Goal: Understand process/instructions

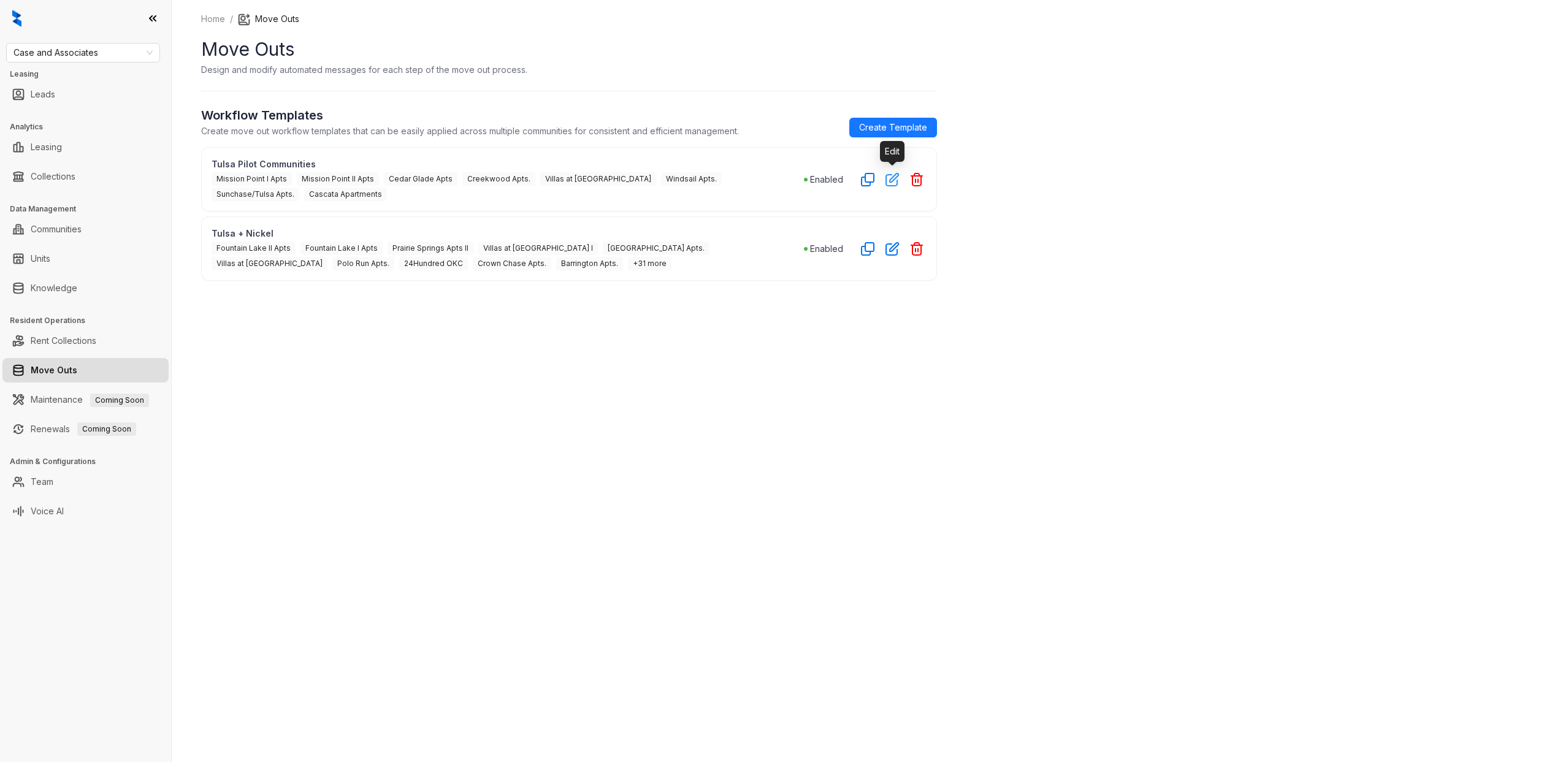
click at [889, 180] on icon "button" at bounding box center [892, 179] width 13 height 13
click at [895, 175] on icon "button" at bounding box center [892, 179] width 14 height 14
click at [892, 176] on icon "button" at bounding box center [892, 179] width 14 height 14
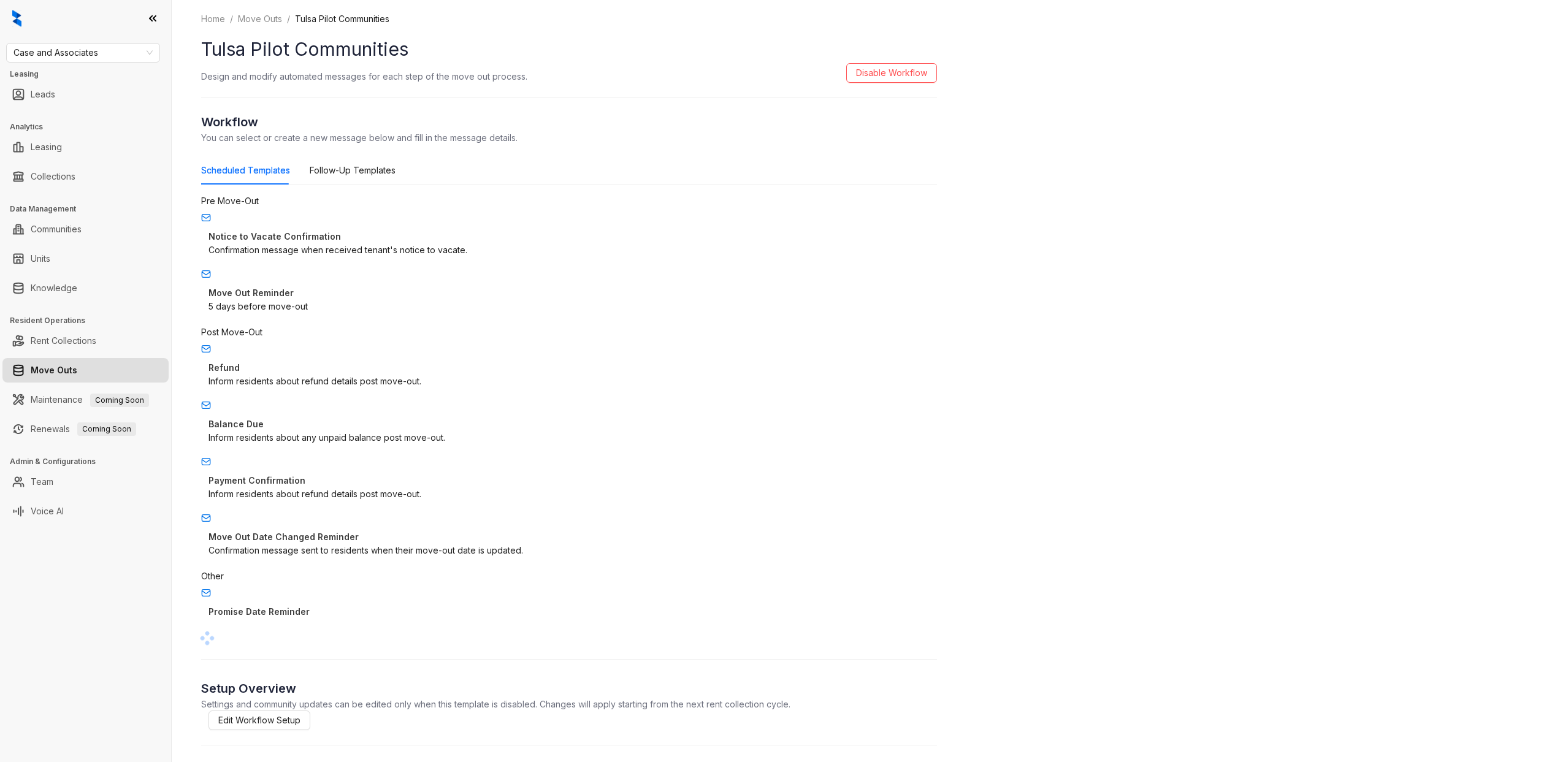
click at [892, 176] on div "Scheduled Templates Follow-Up Templates" at bounding box center [569, 171] width 736 height 28
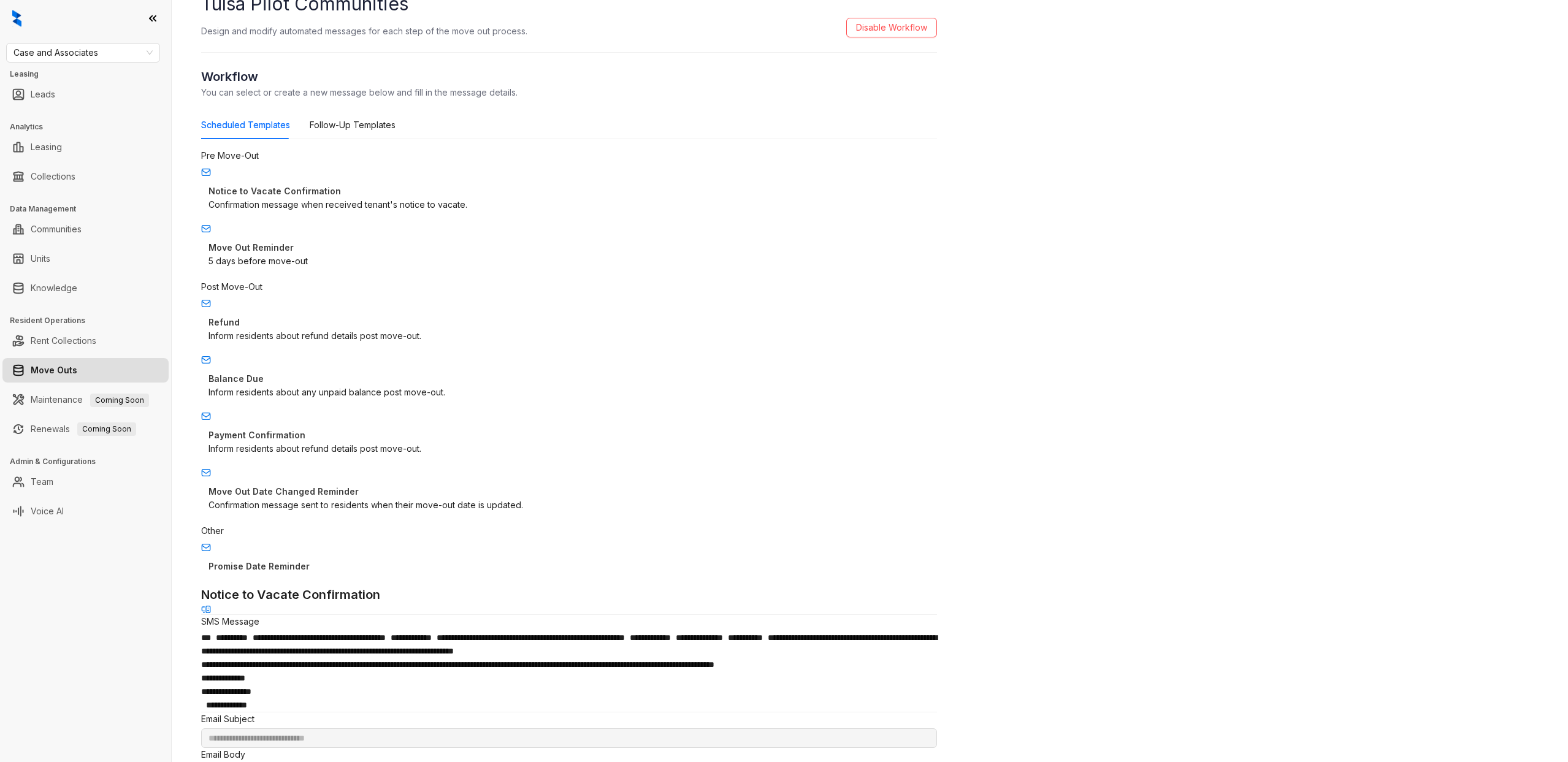
scroll to position [50, 0]
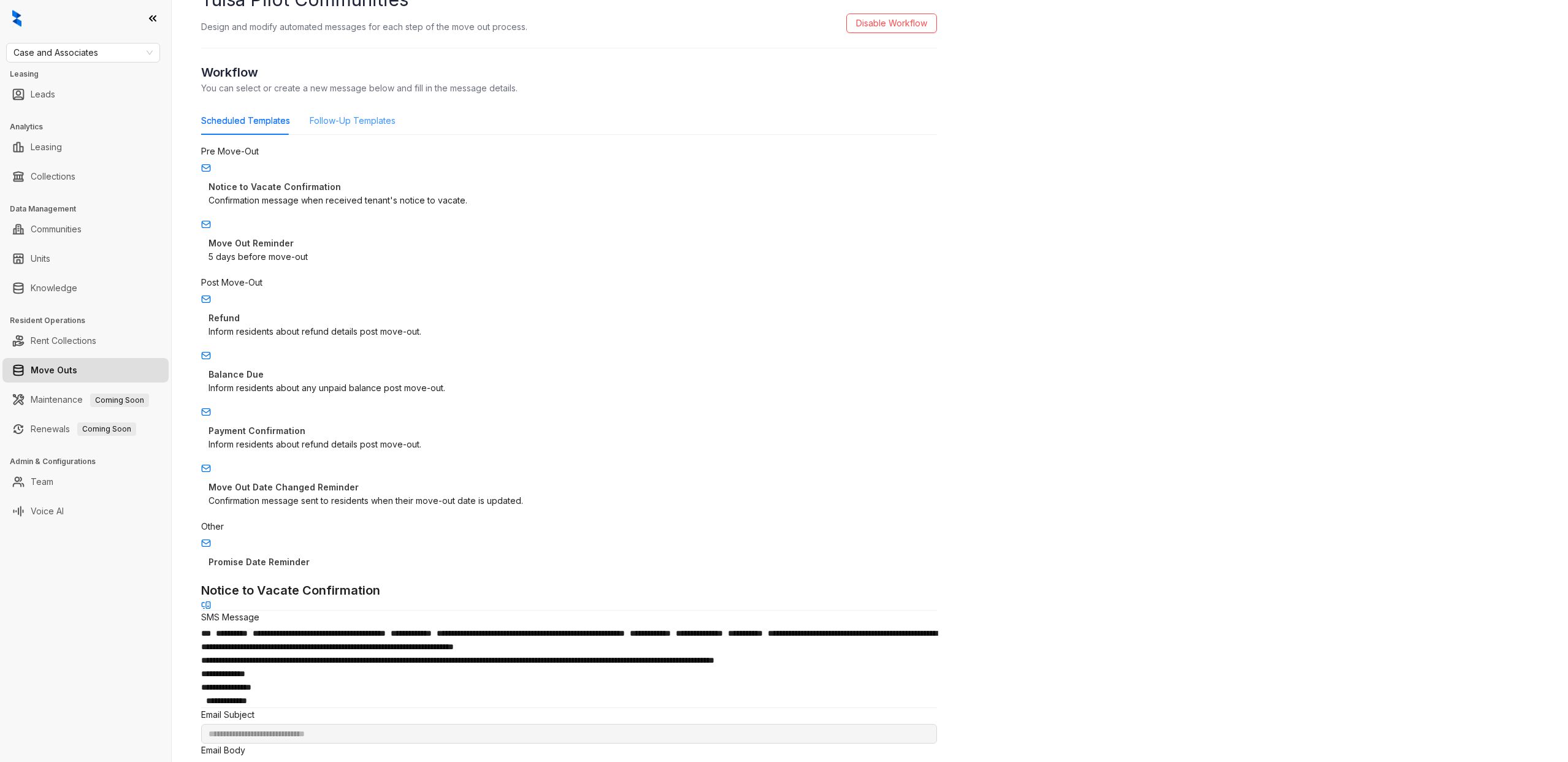
click at [341, 112] on div "Follow-Up Templates" at bounding box center [352, 121] width 86 height 28
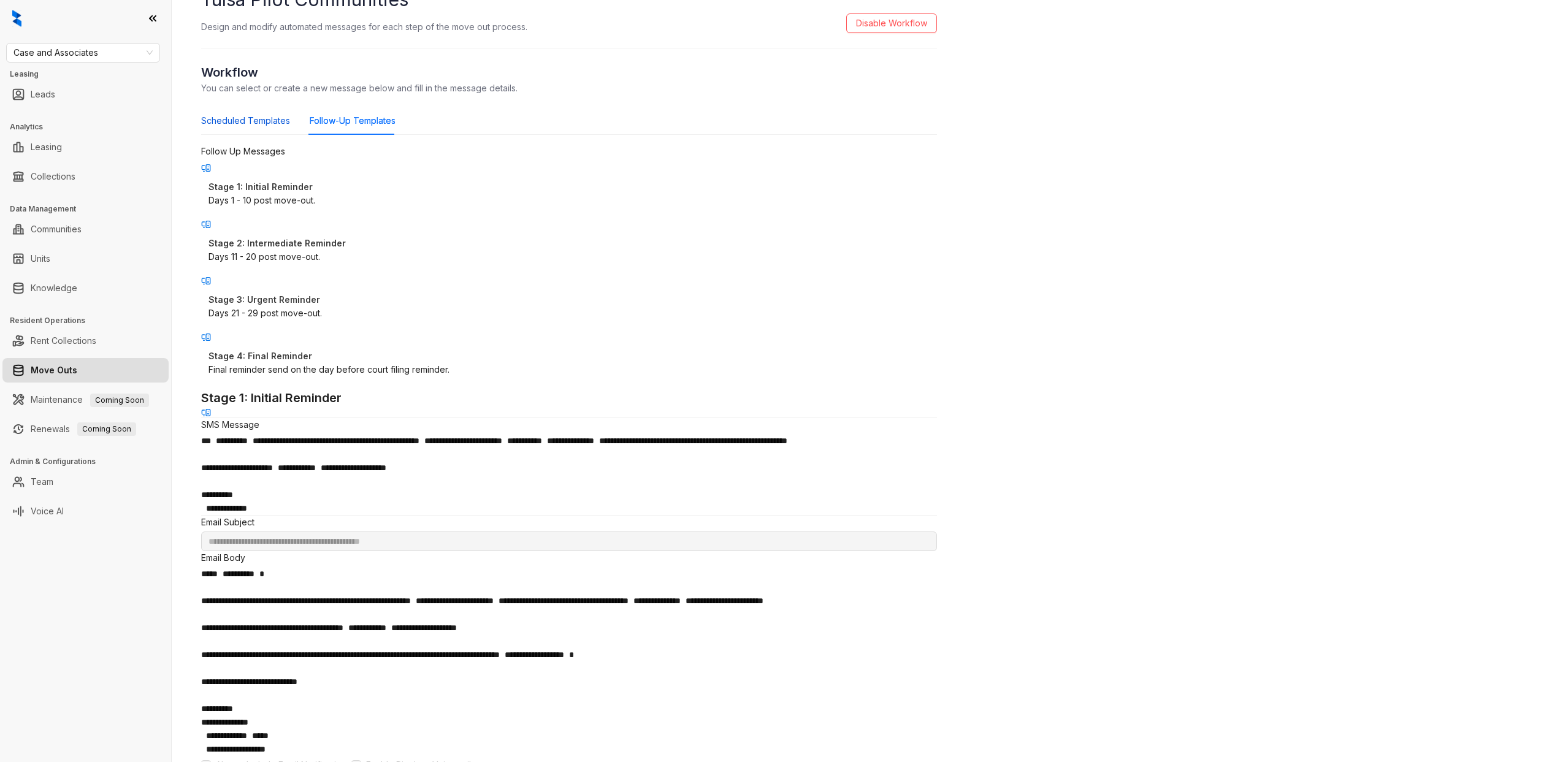
click at [247, 126] on div "Scheduled Templates" at bounding box center [245, 121] width 89 height 13
type input "**********"
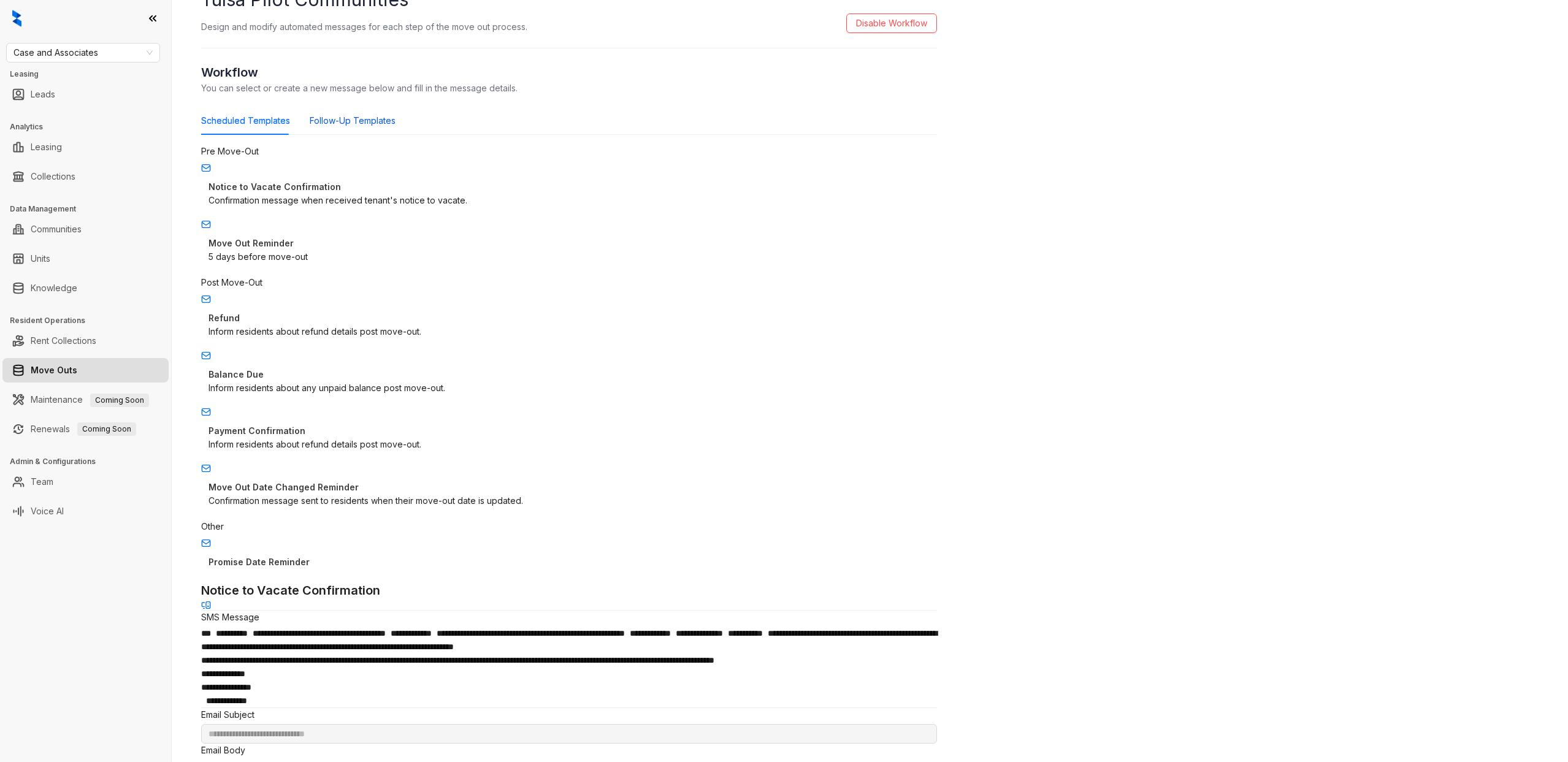
click at [338, 125] on div "Follow-Up Templates" at bounding box center [352, 121] width 86 height 13
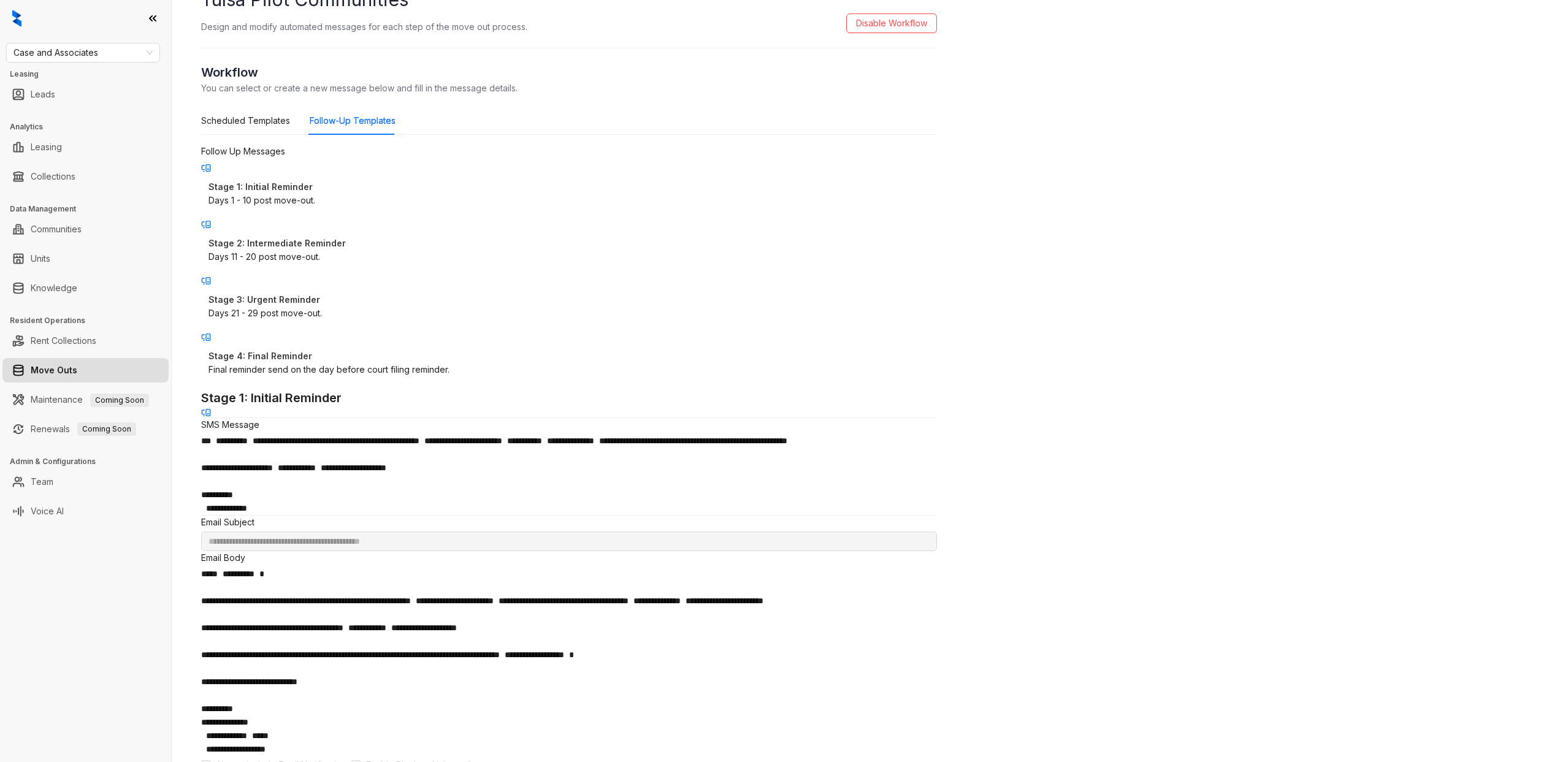
click at [348, 184] on p "Stage 1: Initial Reminder" at bounding box center [569, 187] width 721 height 13
click at [335, 237] on p "Stage 2: Intermediate Reminder" at bounding box center [569, 243] width 721 height 13
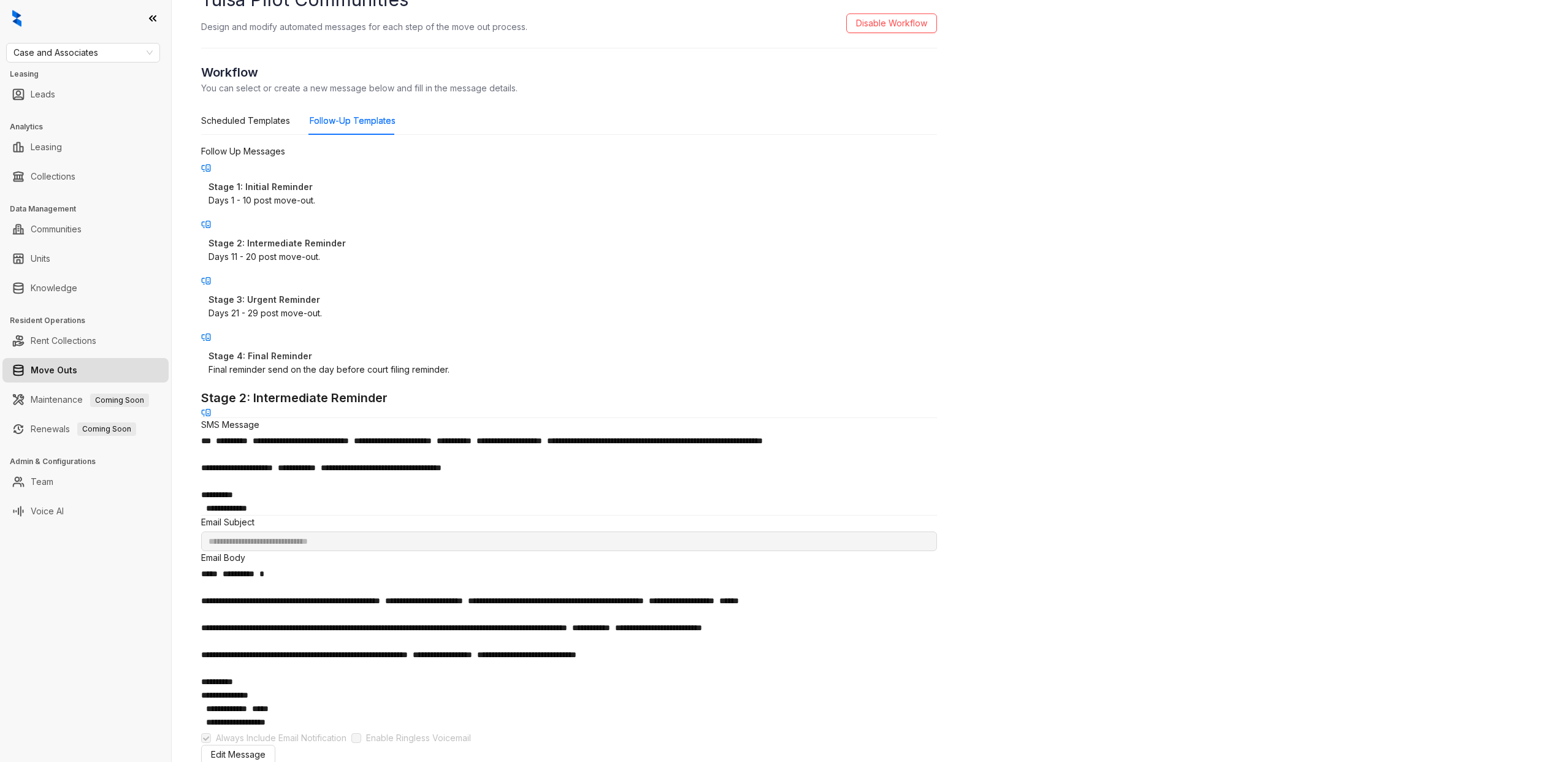
click at [339, 184] on p "Stage 1: Initial Reminder" at bounding box center [569, 187] width 721 height 13
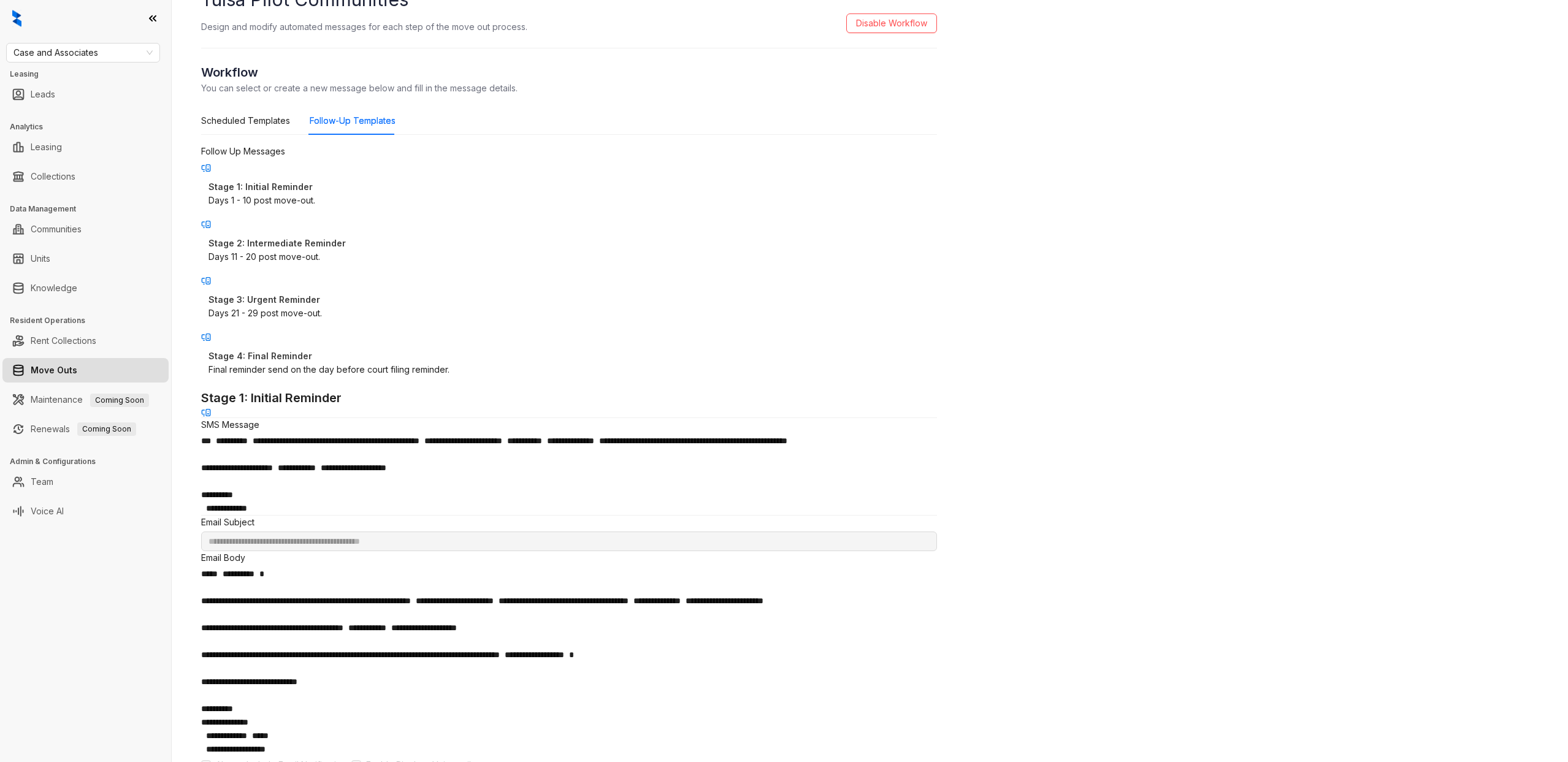
click at [305, 237] on p "Stage 2: Intermediate Reminder" at bounding box center [569, 243] width 721 height 13
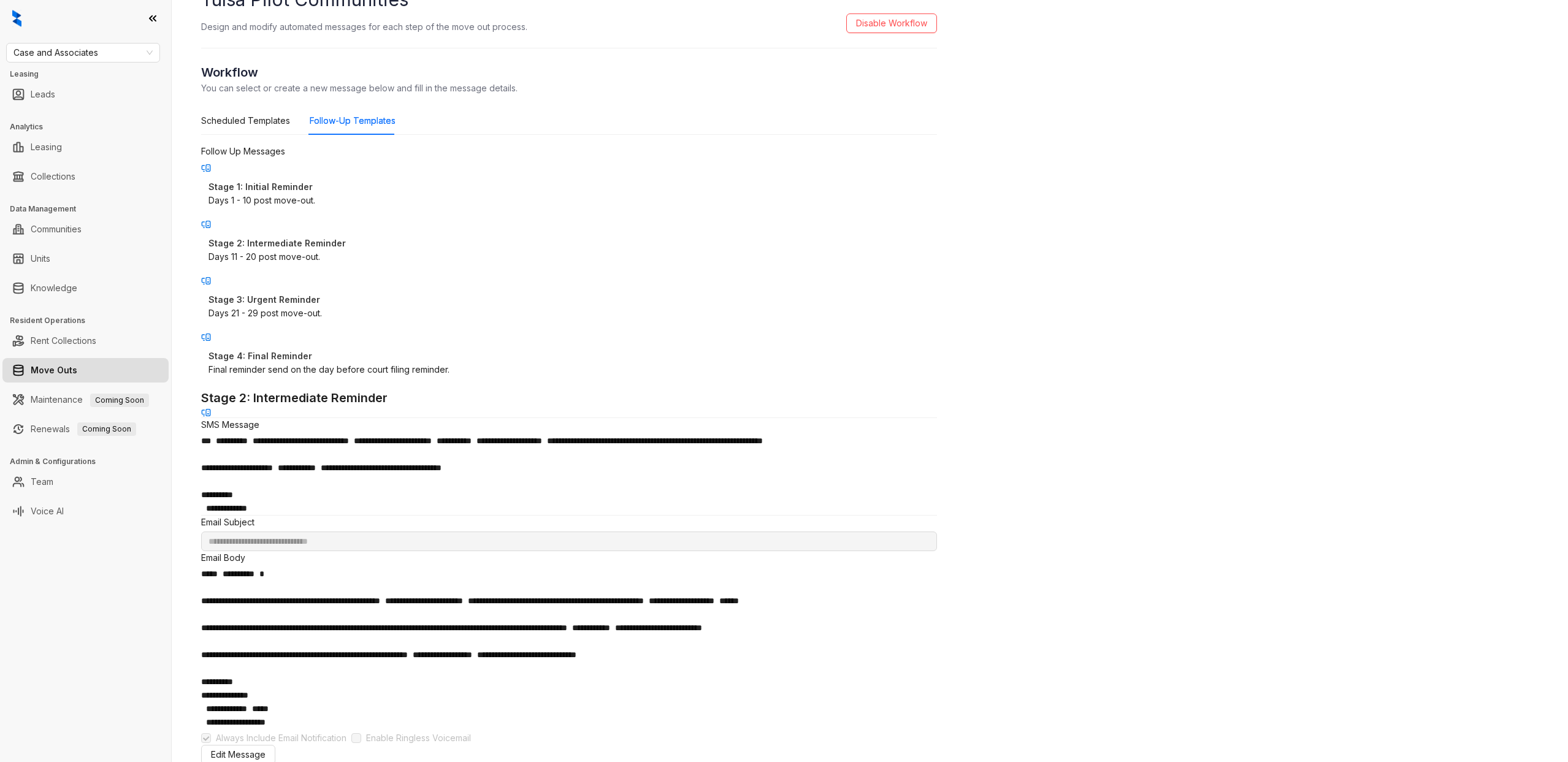
click at [321, 286] on div "Stage 3: Urgent Reminder Days 21 - 29 post move-out." at bounding box center [569, 307] width 736 height 42
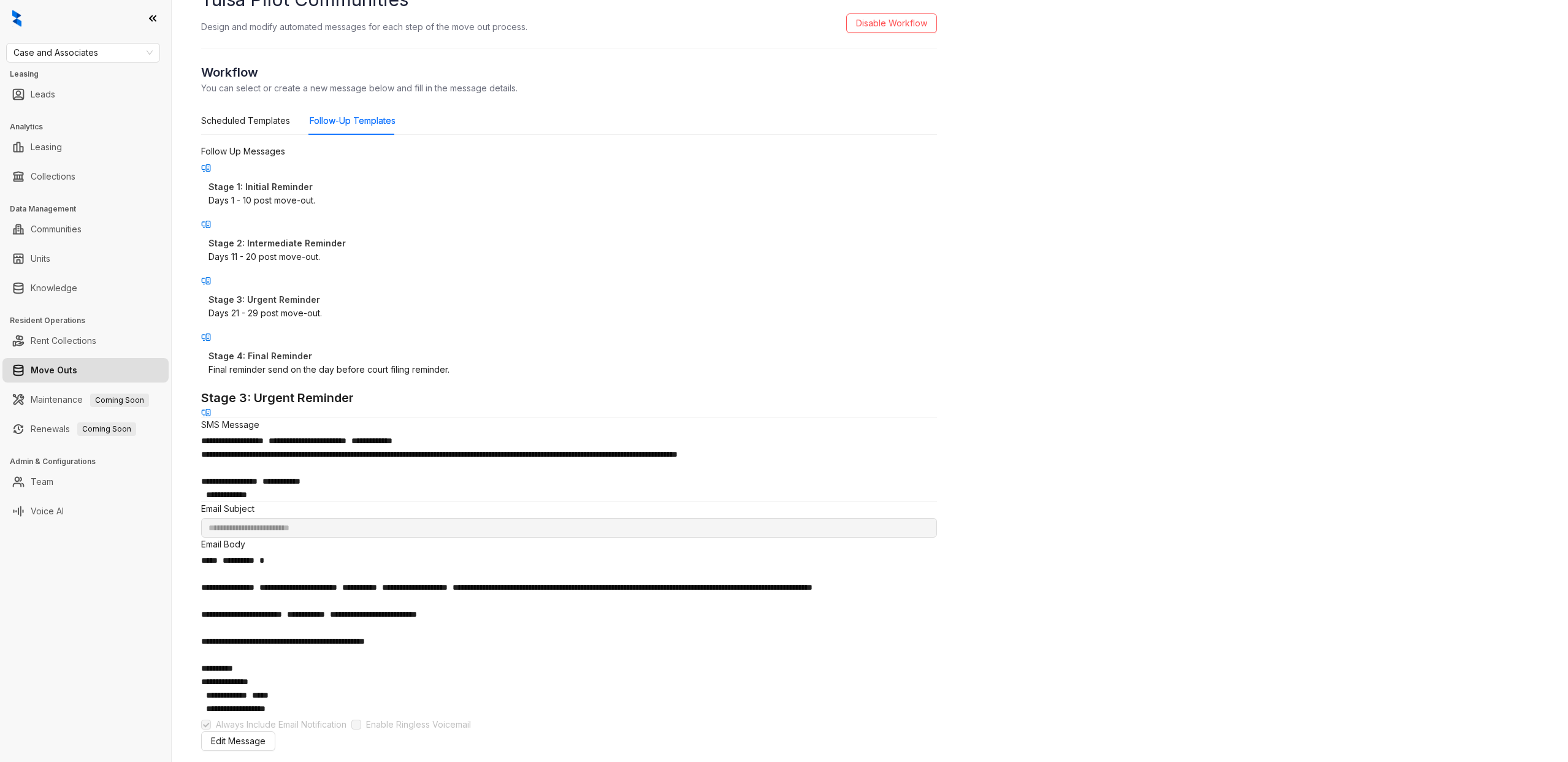
click at [330, 238] on p "Stage 2: Intermediate Reminder" at bounding box center [569, 243] width 721 height 13
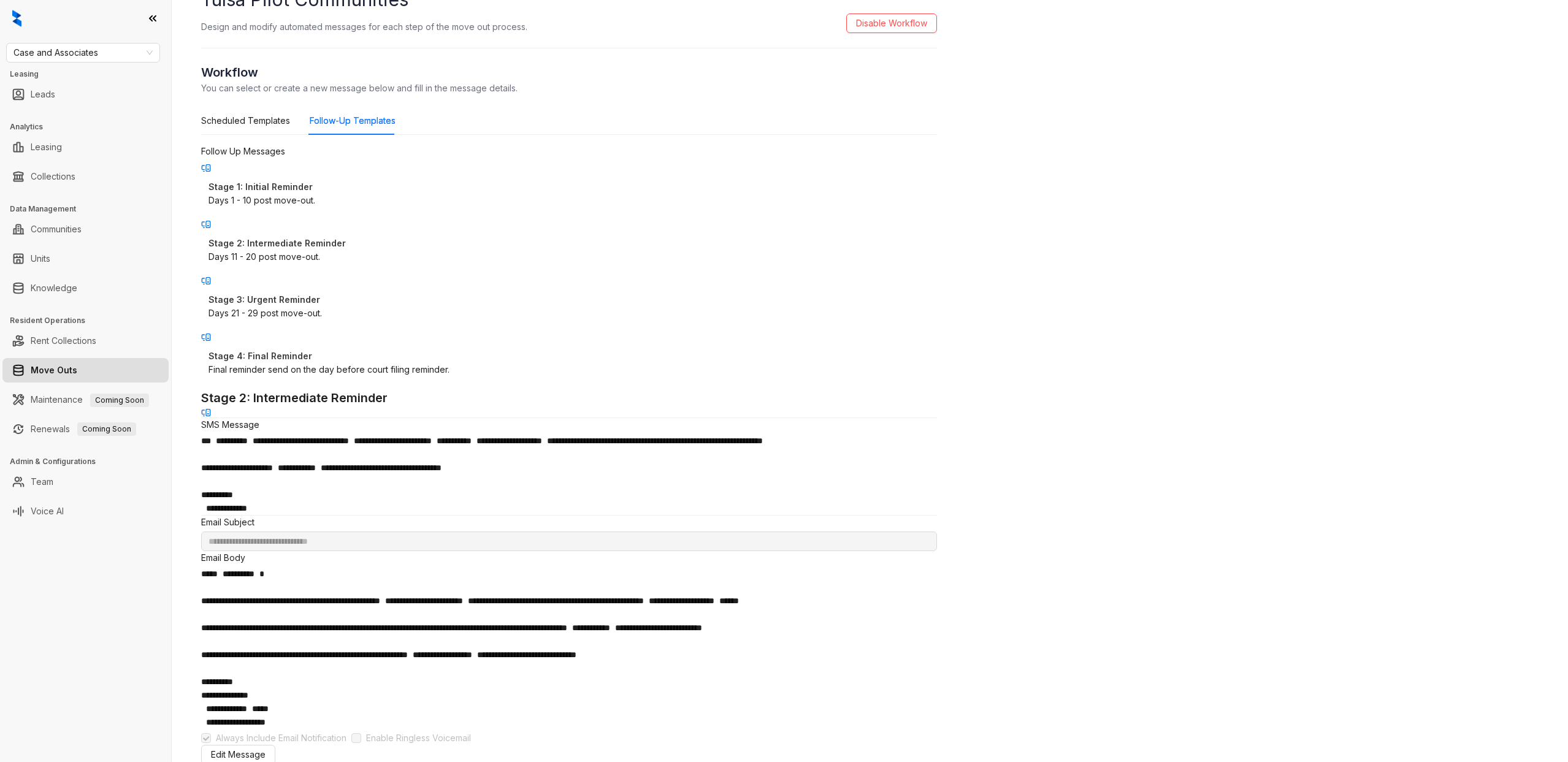
click at [330, 307] on div "Days 21 - 29 post move-out." at bounding box center [569, 313] width 721 height 13
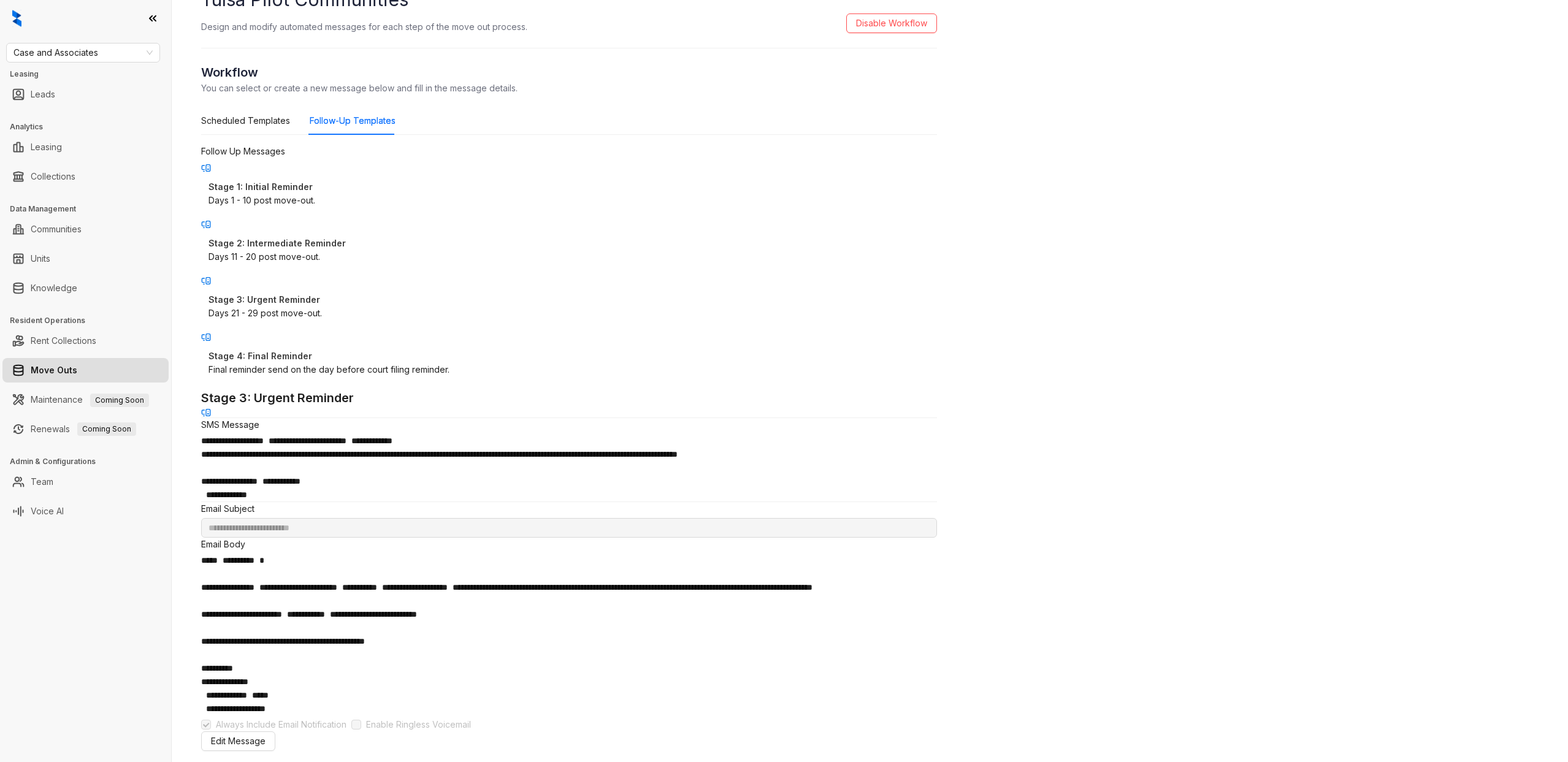
click at [333, 363] on div "Final reminder send on the day before court filing reminder." at bounding box center [569, 369] width 721 height 13
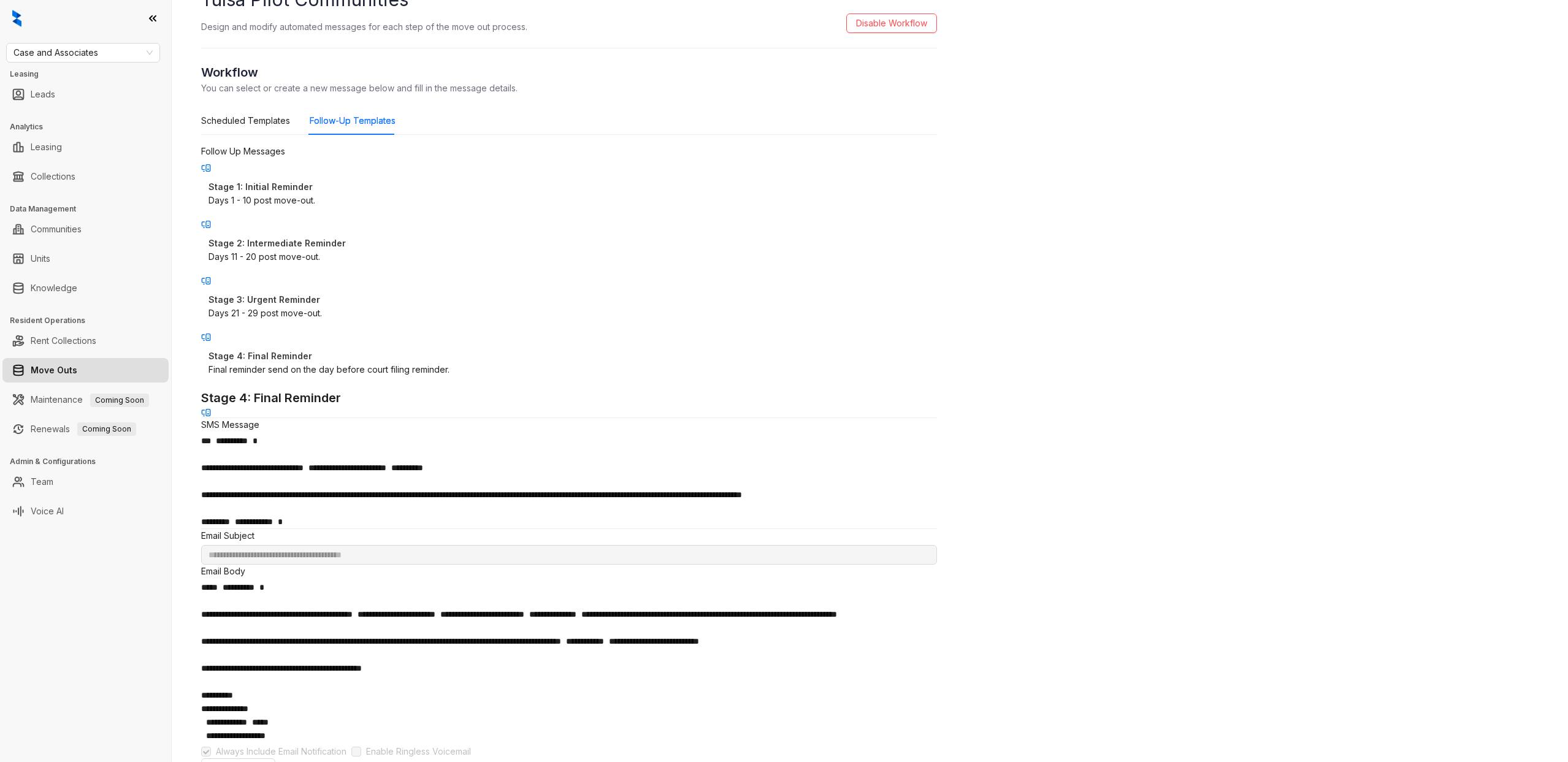
click at [340, 259] on div "Days 11 - 20 post move-out." at bounding box center [569, 257] width 721 height 13
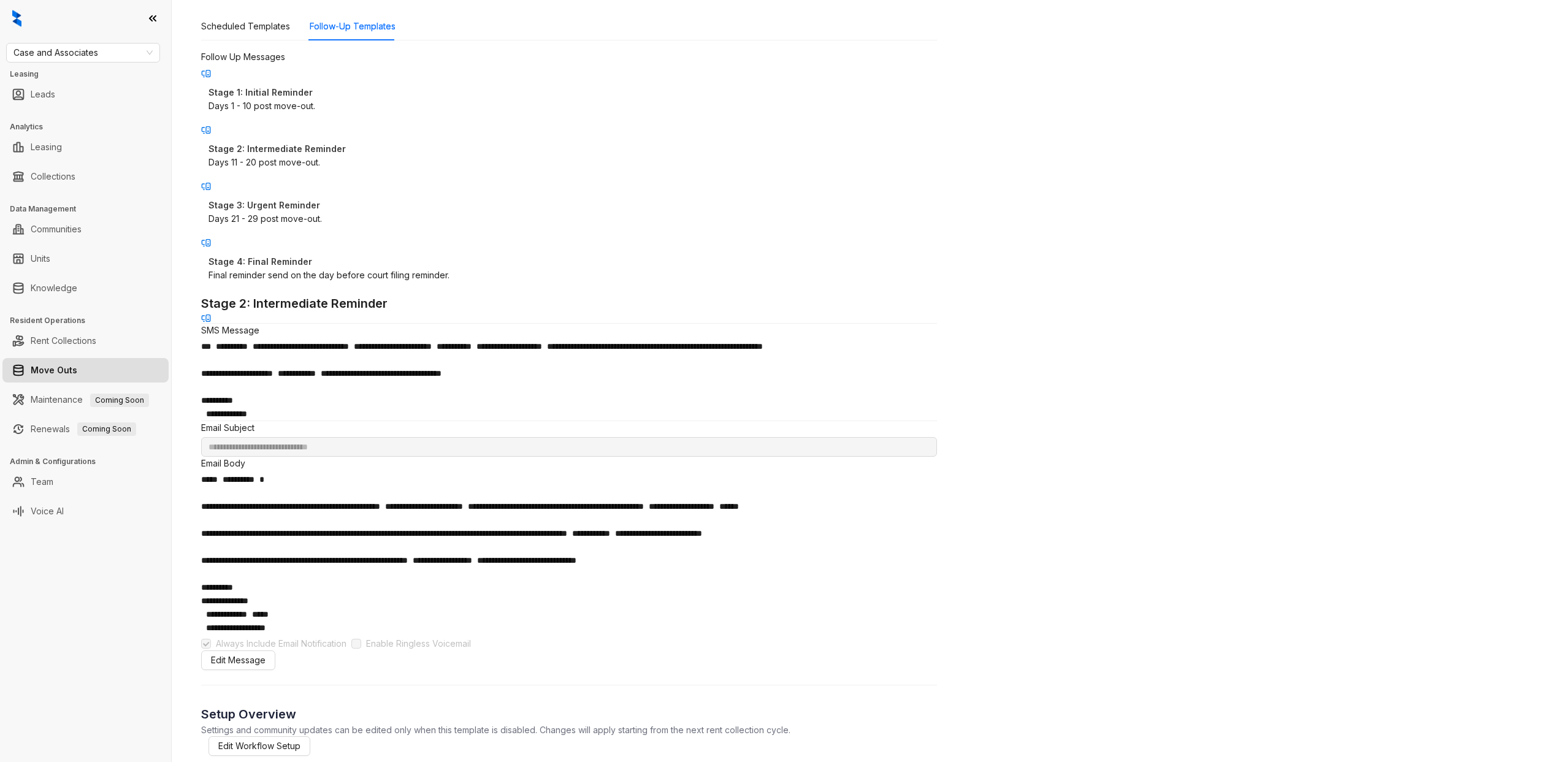
scroll to position [106, 0]
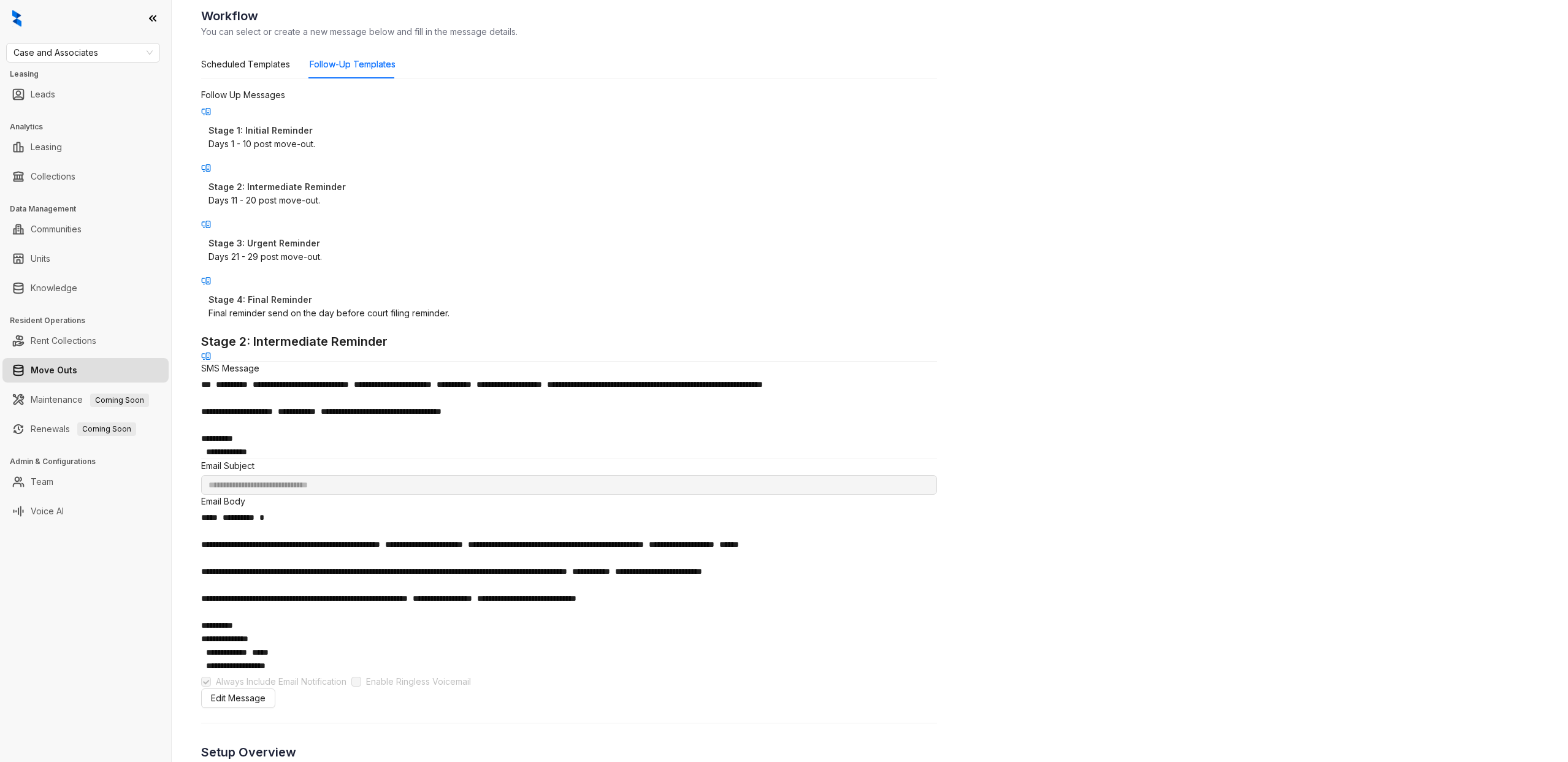
click at [328, 253] on div "Stage 3: Urgent Reminder Days 21 - 29 post move-out." at bounding box center [569, 250] width 736 height 42
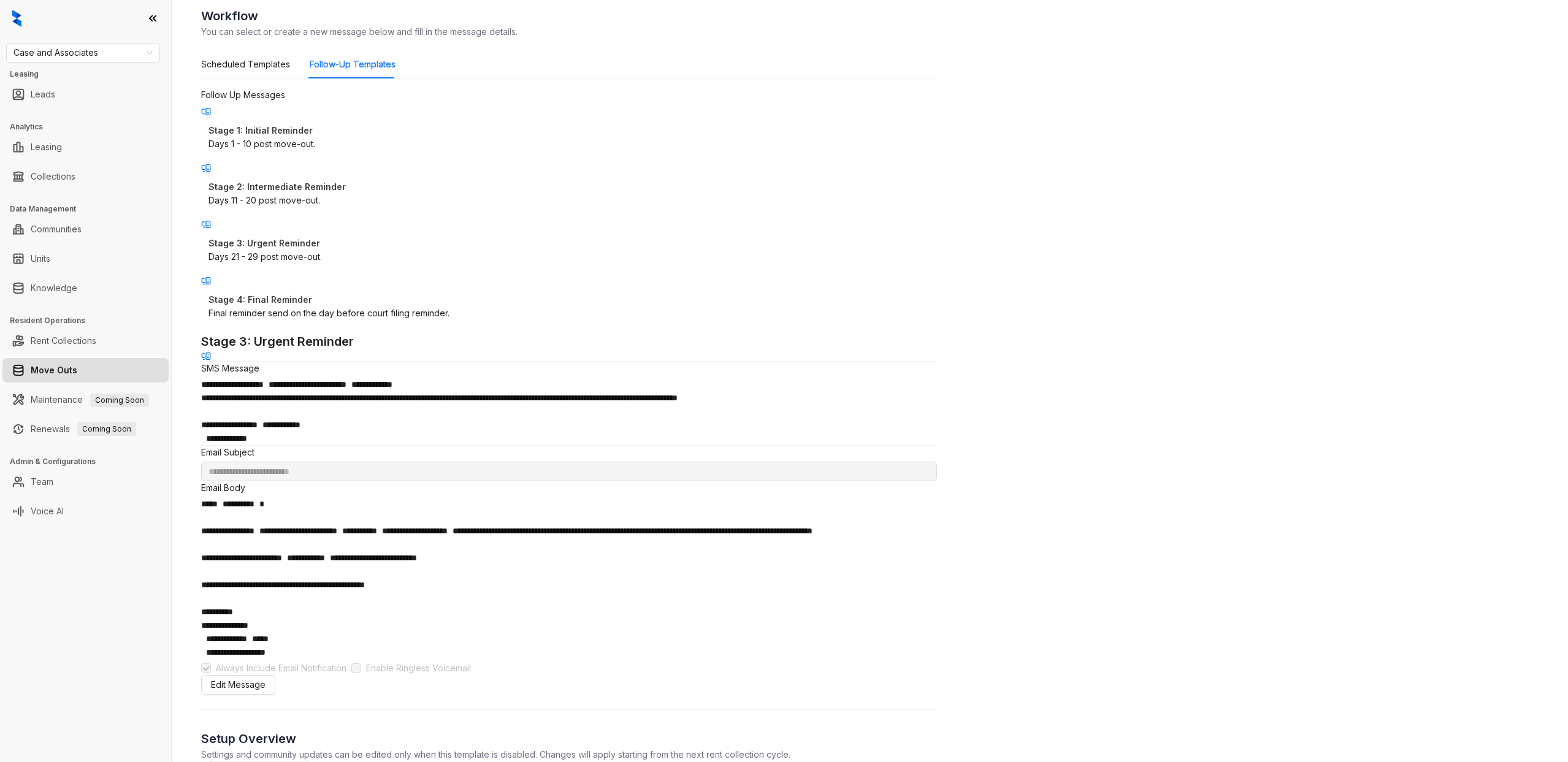
click at [328, 293] on p "Stage 4: Final Reminder" at bounding box center [569, 300] width 721 height 13
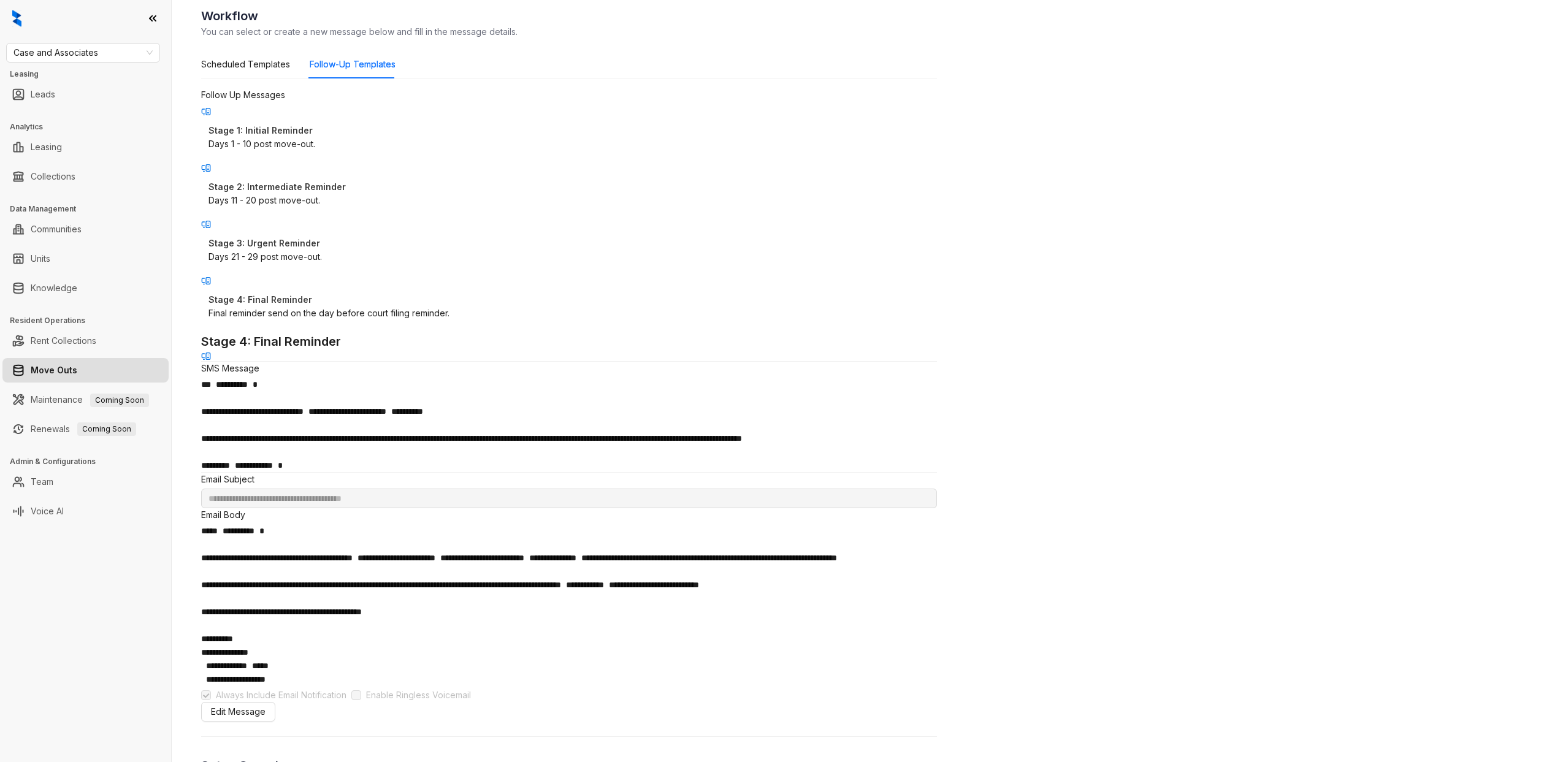
click at [334, 237] on p "Stage 3: Urgent Reminder" at bounding box center [569, 243] width 721 height 13
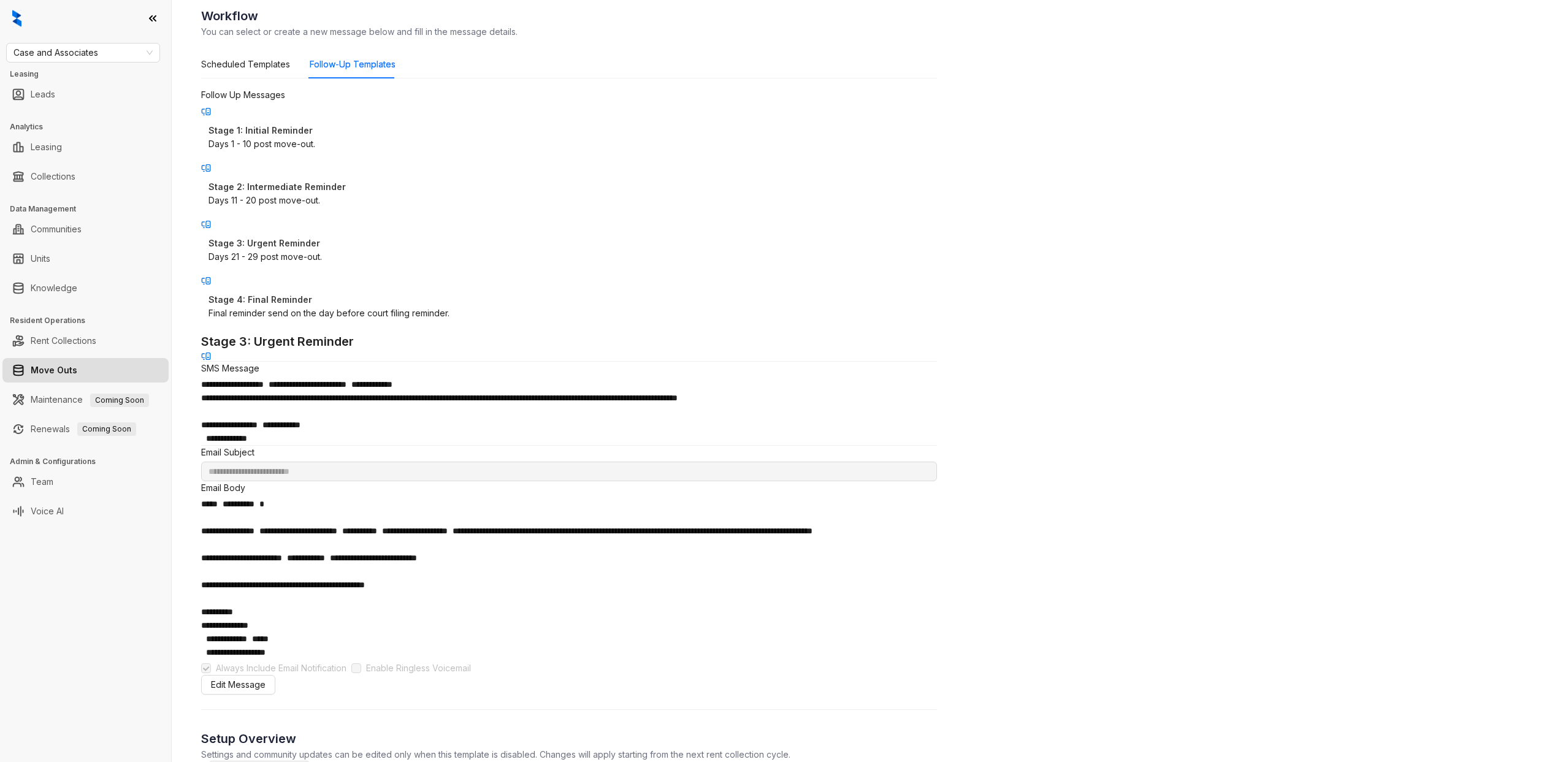
click at [333, 195] on div "Days 11 - 20 post move-out." at bounding box center [569, 200] width 721 height 13
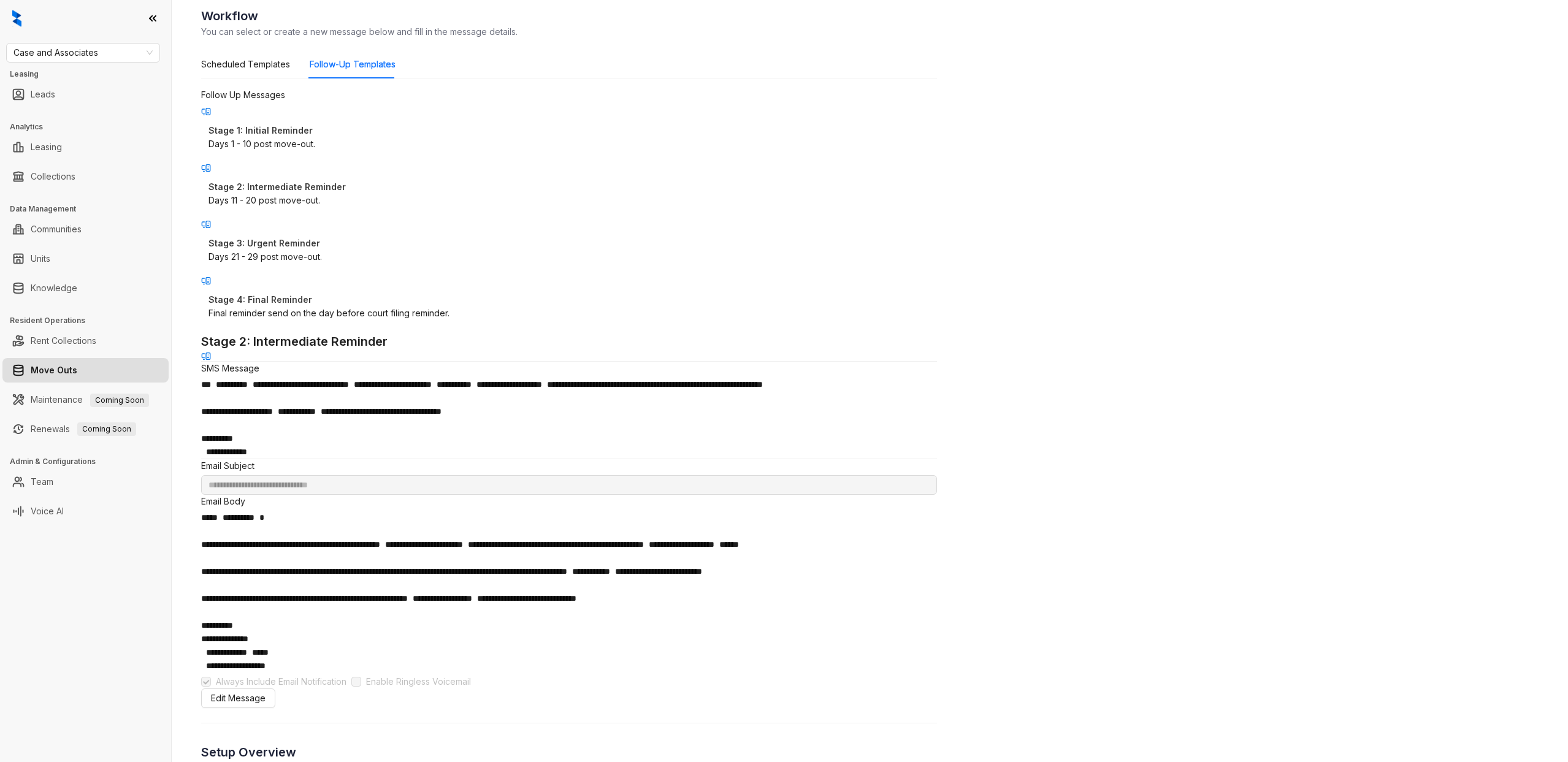
click at [333, 237] on p "Stage 3: Urgent Reminder" at bounding box center [569, 243] width 721 height 13
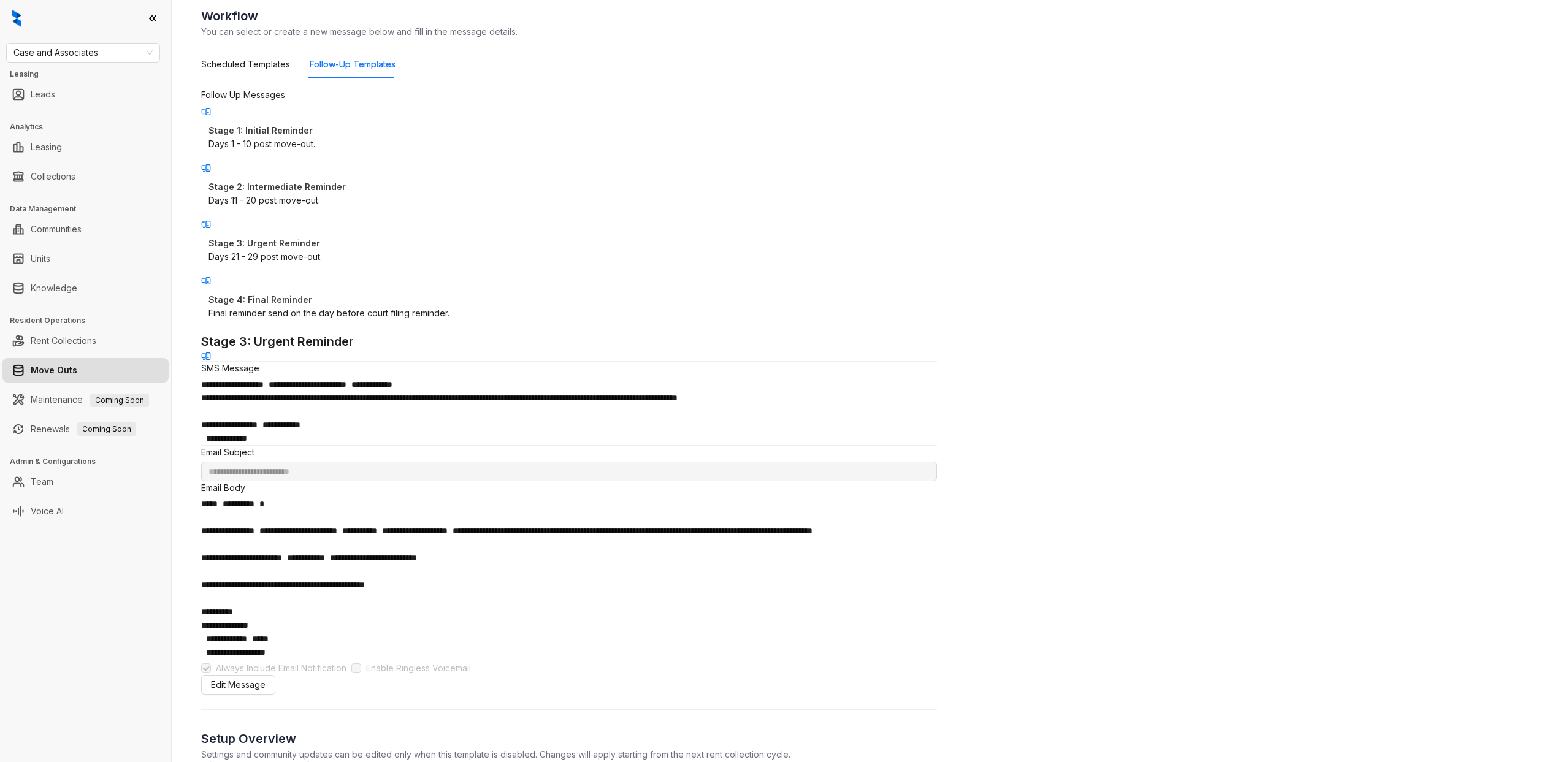
click at [321, 307] on div "Final reminder send on the day before court filing reminder." at bounding box center [569, 313] width 721 height 13
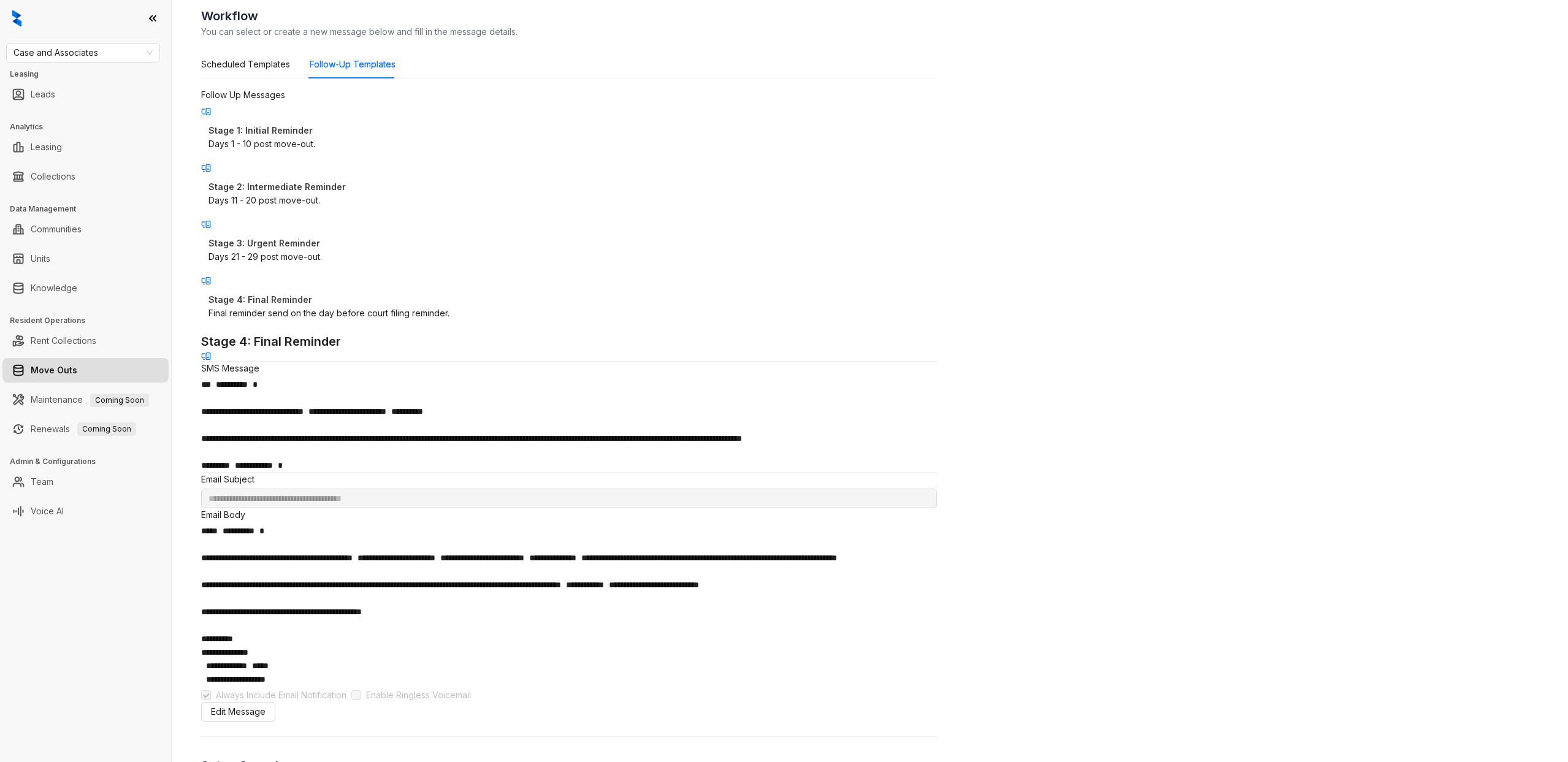
click at [384, 252] on div "Stage 3: Urgent Reminder Days 21 - 29 post move-out." at bounding box center [569, 250] width 736 height 42
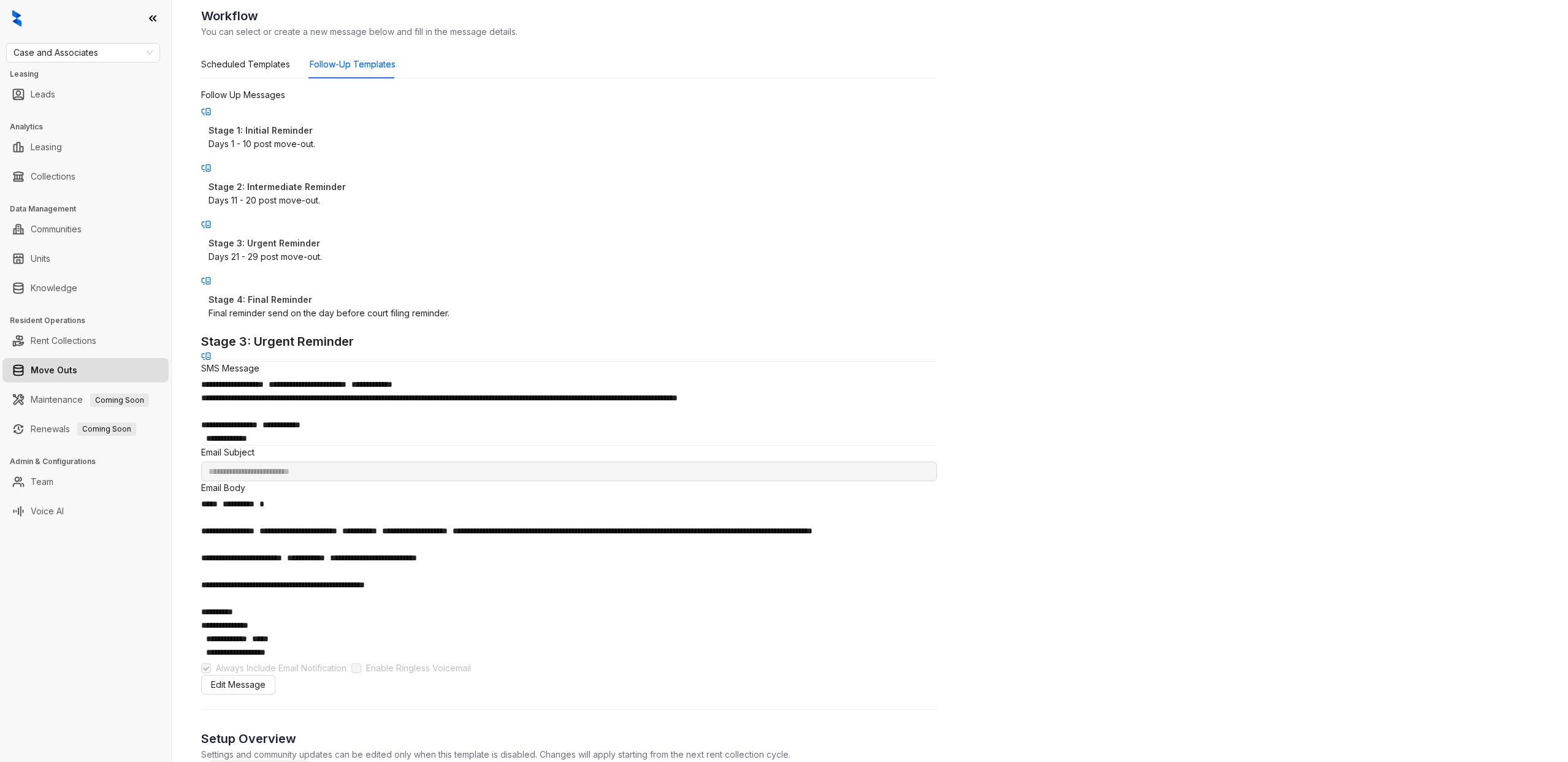
click at [353, 187] on p "Stage 2: Intermediate Reminder" at bounding box center [569, 187] width 721 height 13
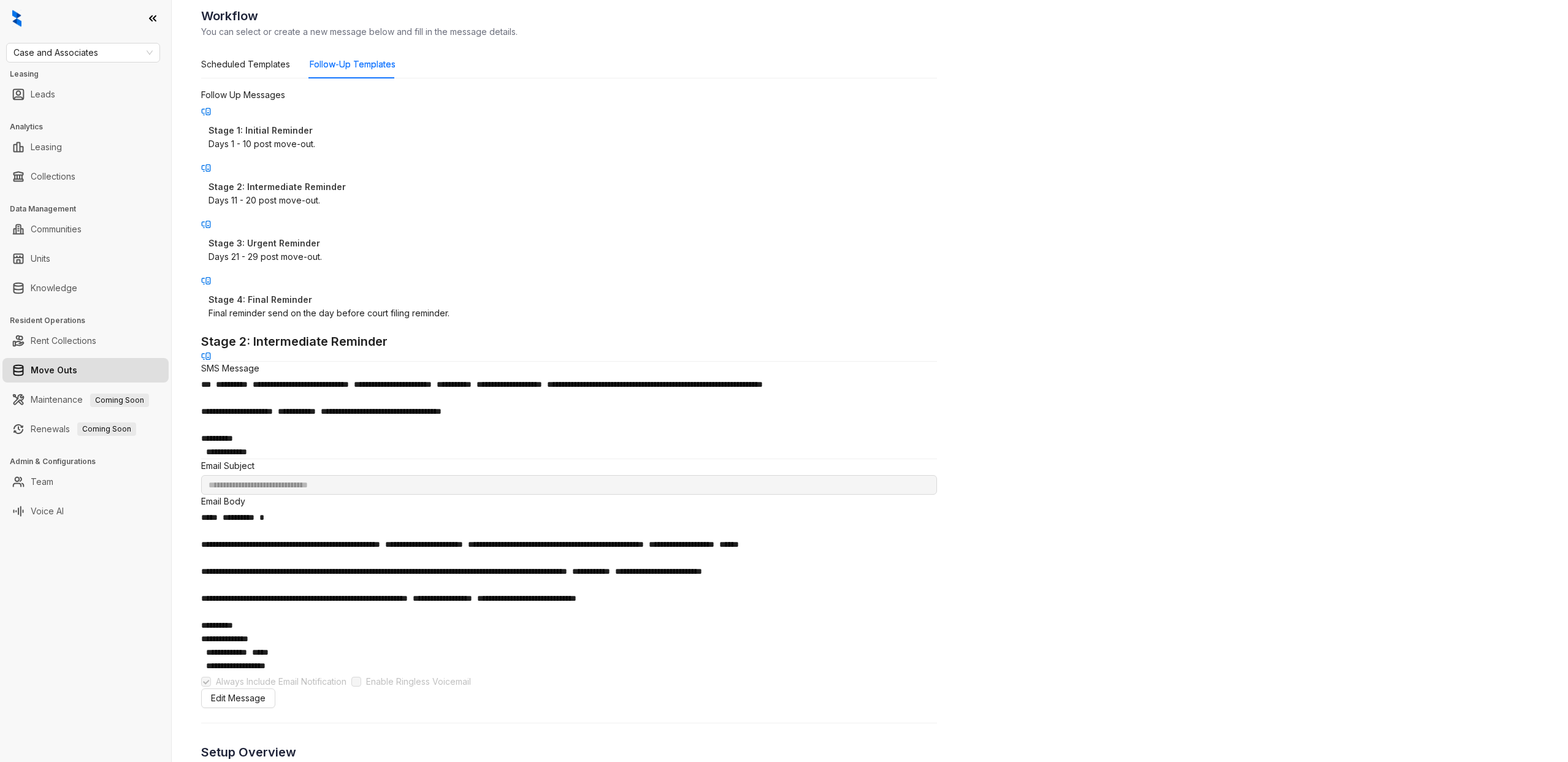
click at [343, 237] on p "Stage 3: Urgent Reminder" at bounding box center [569, 243] width 721 height 13
type input "**********"
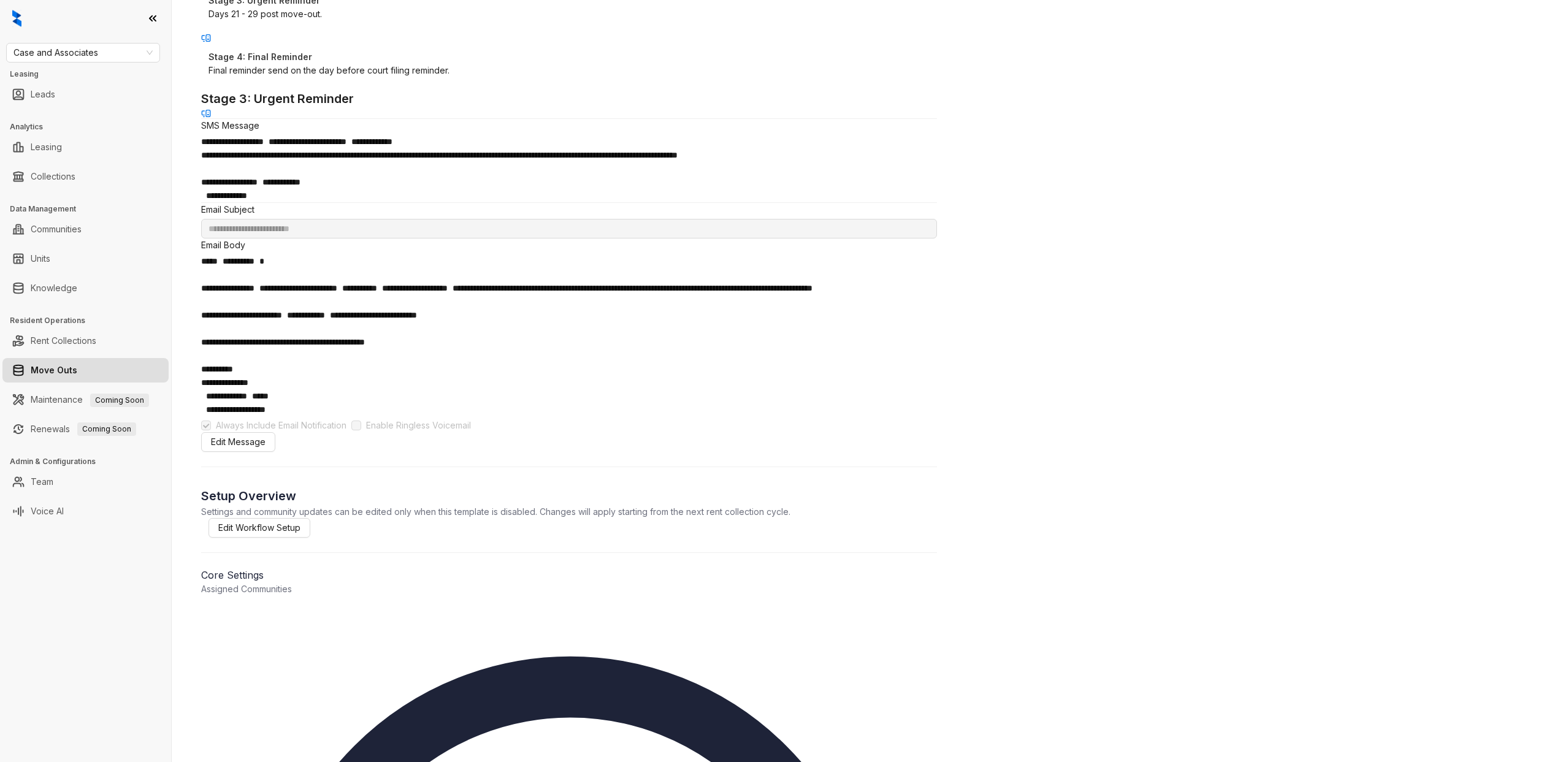
scroll to position [519, 0]
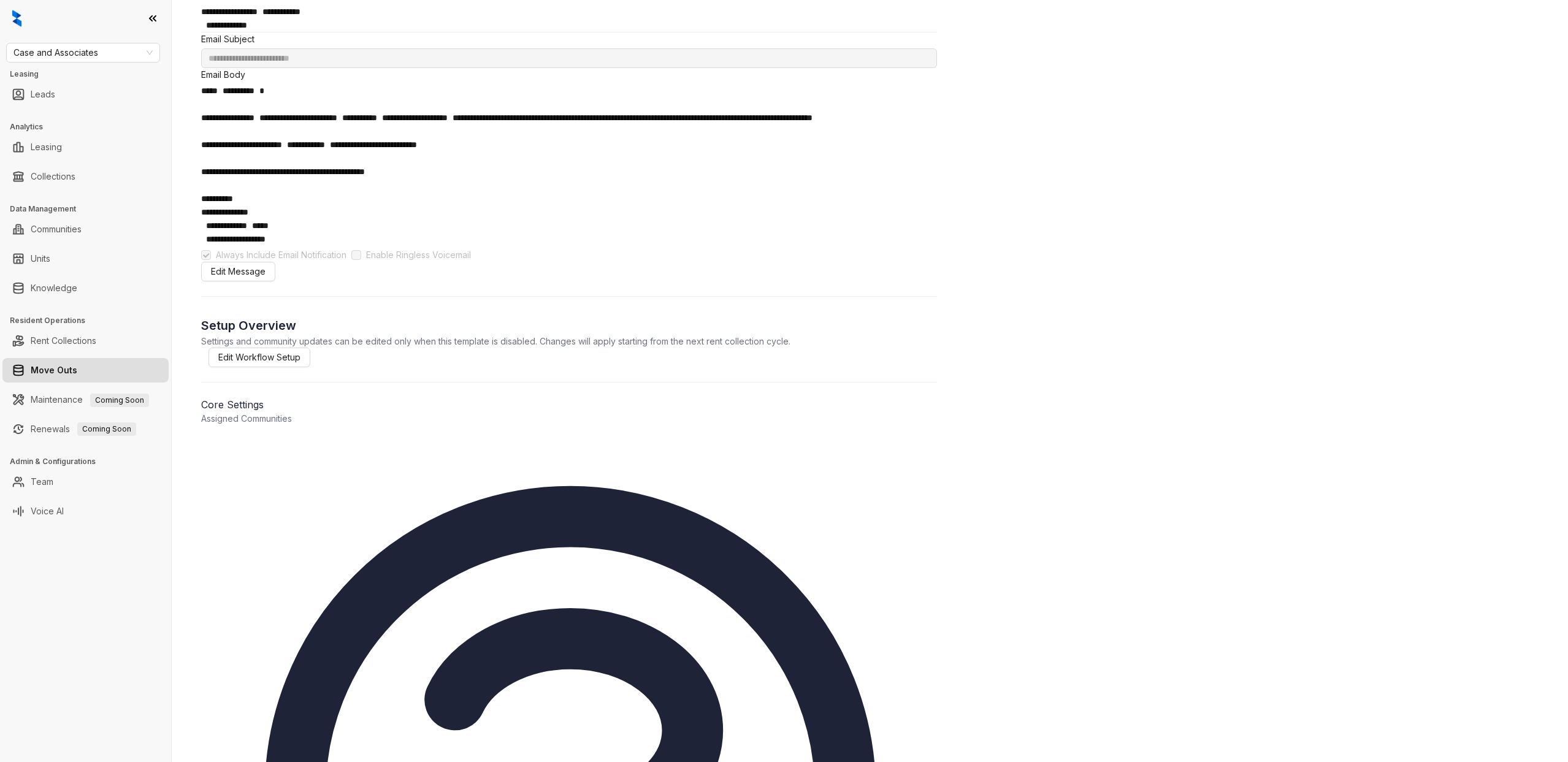
drag, startPoint x: 473, startPoint y: 554, endPoint x: 552, endPoint y: 554, distance: 79.0
drag, startPoint x: 554, startPoint y: 555, endPoint x: 482, endPoint y: 555, distance: 72.0
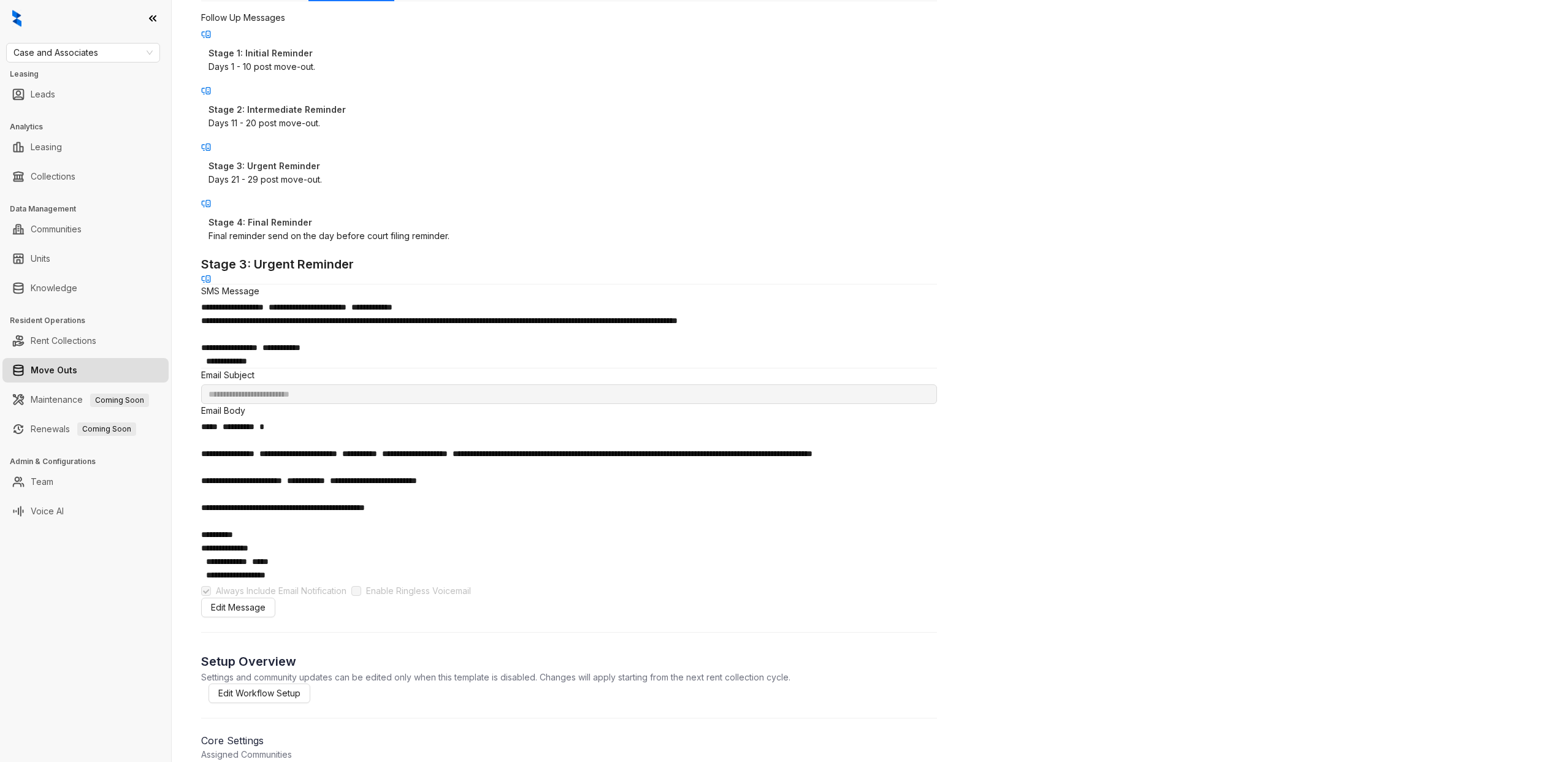
scroll to position [0, 0]
